Goal: Check status: Check status

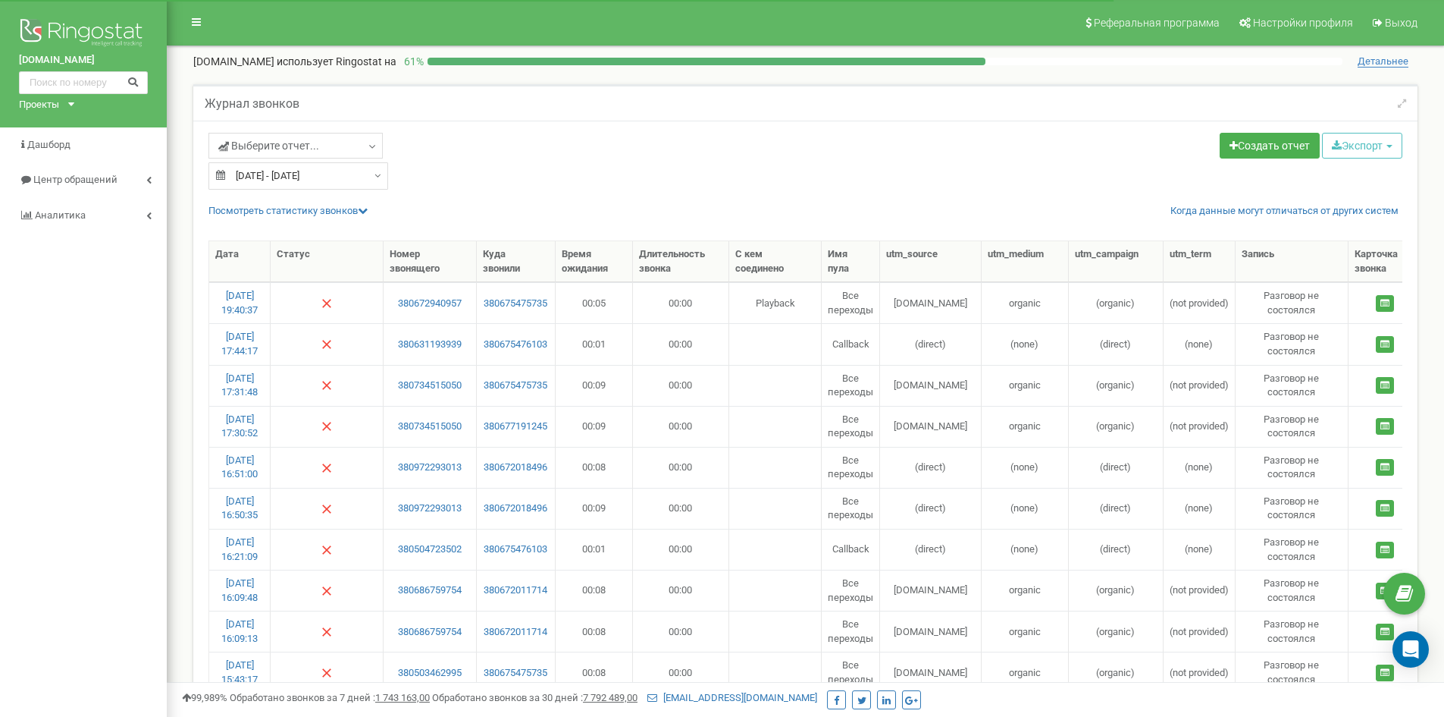
select select "50"
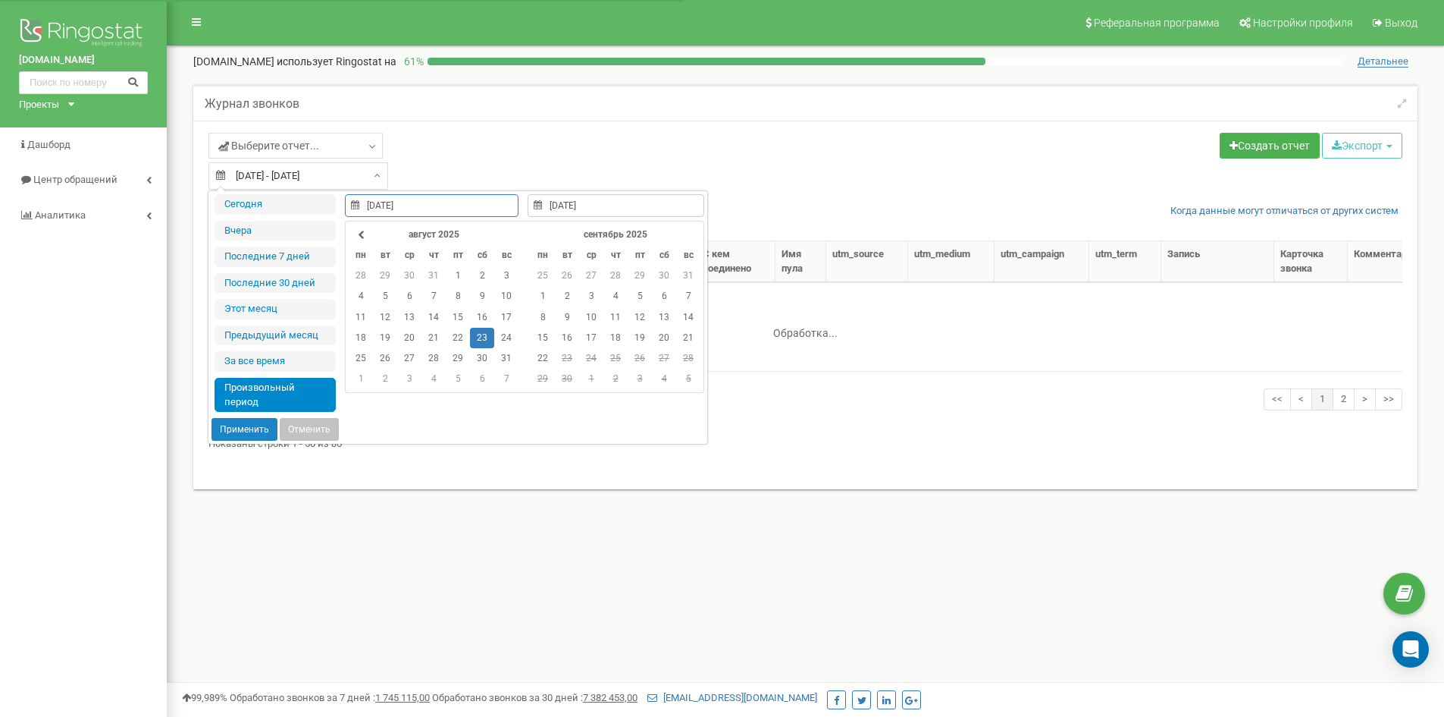
select select "50"
type input "22.09.2025"
click at [244, 204] on li "Сегодня" at bounding box center [275, 204] width 121 height 20
type input "[DATE] - [DATE]"
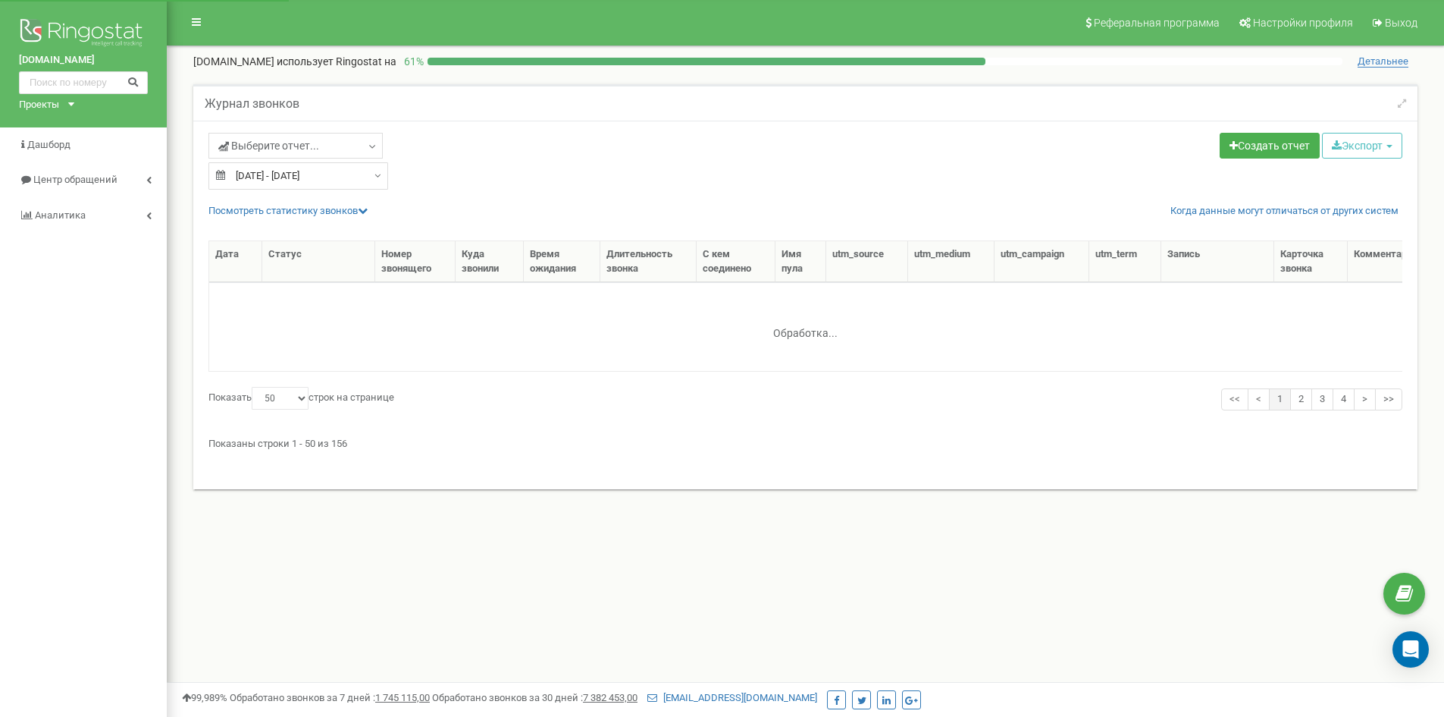
select select "50"
